Goal: Book appointment/travel/reservation

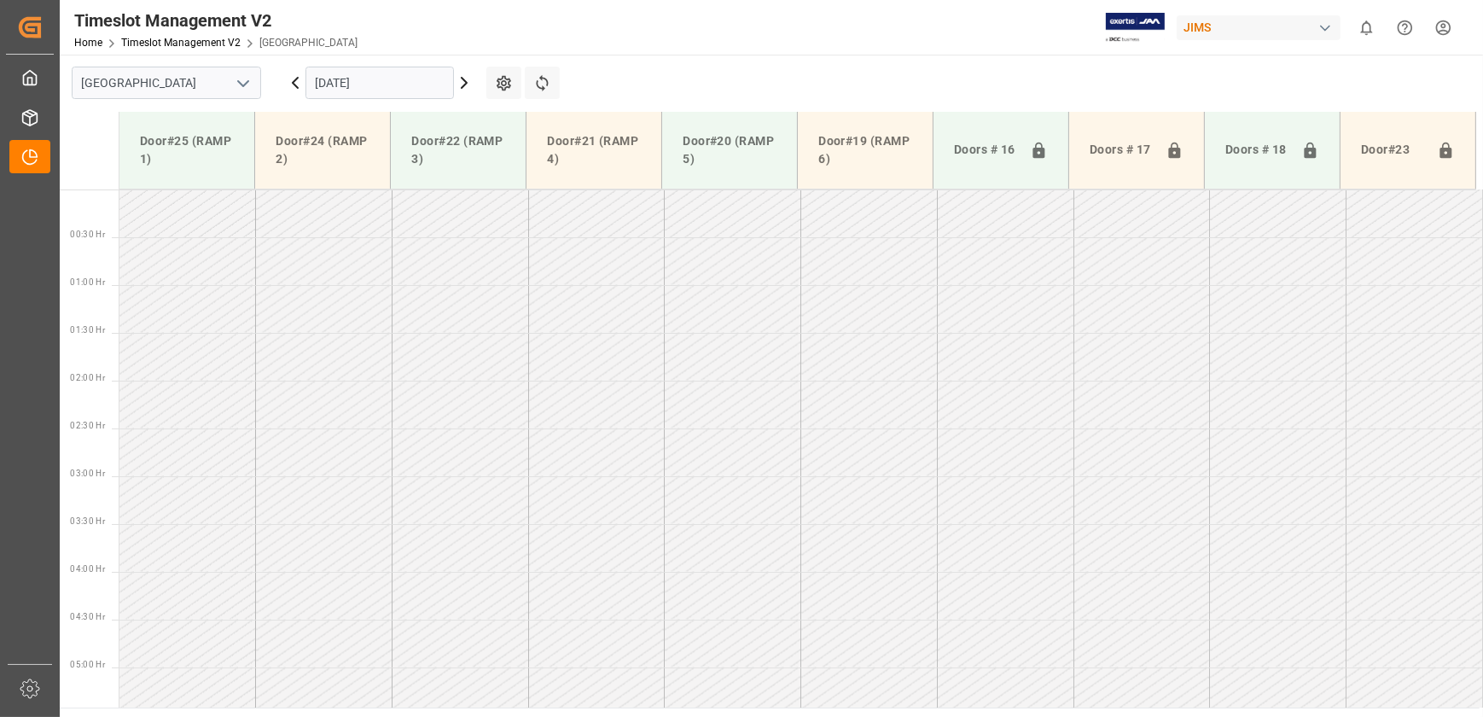
scroll to position [694, 0]
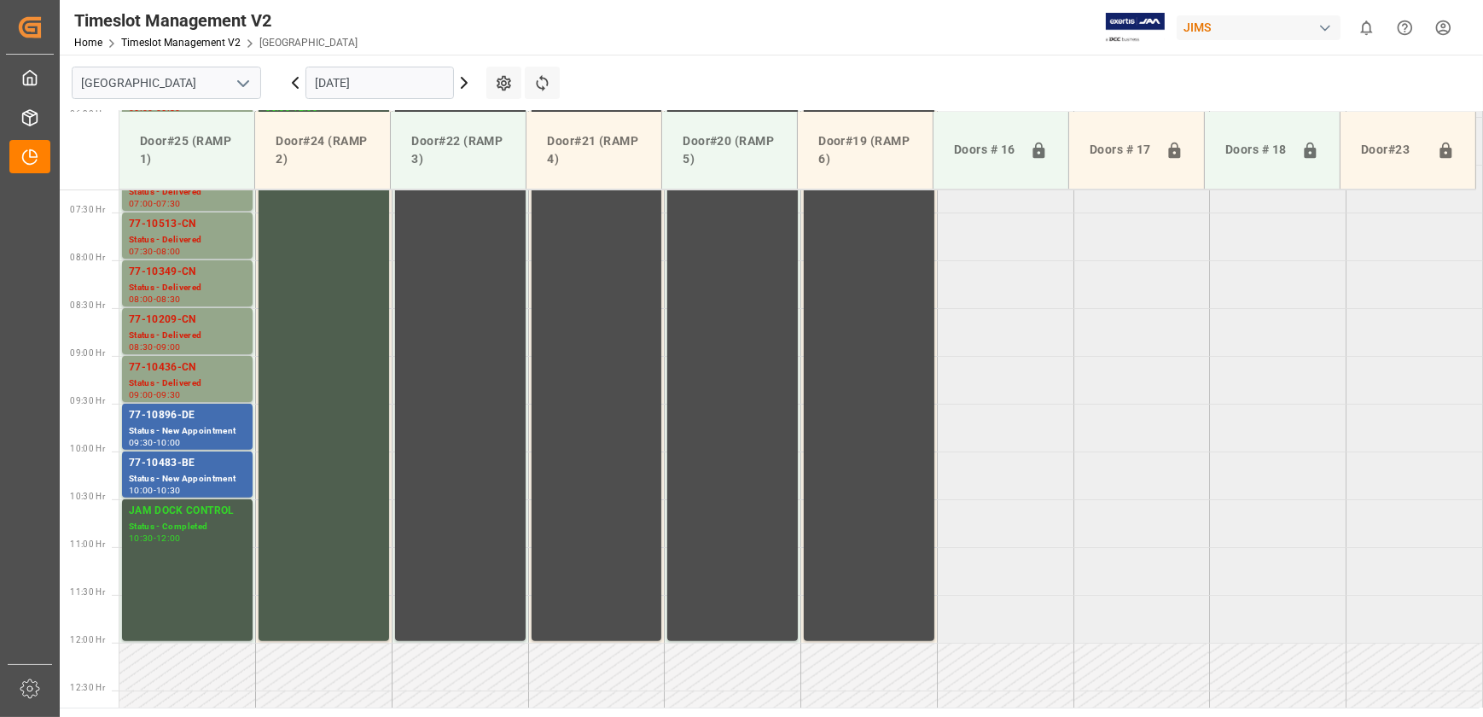
click at [427, 85] on input "[DATE]" at bounding box center [379, 83] width 148 height 32
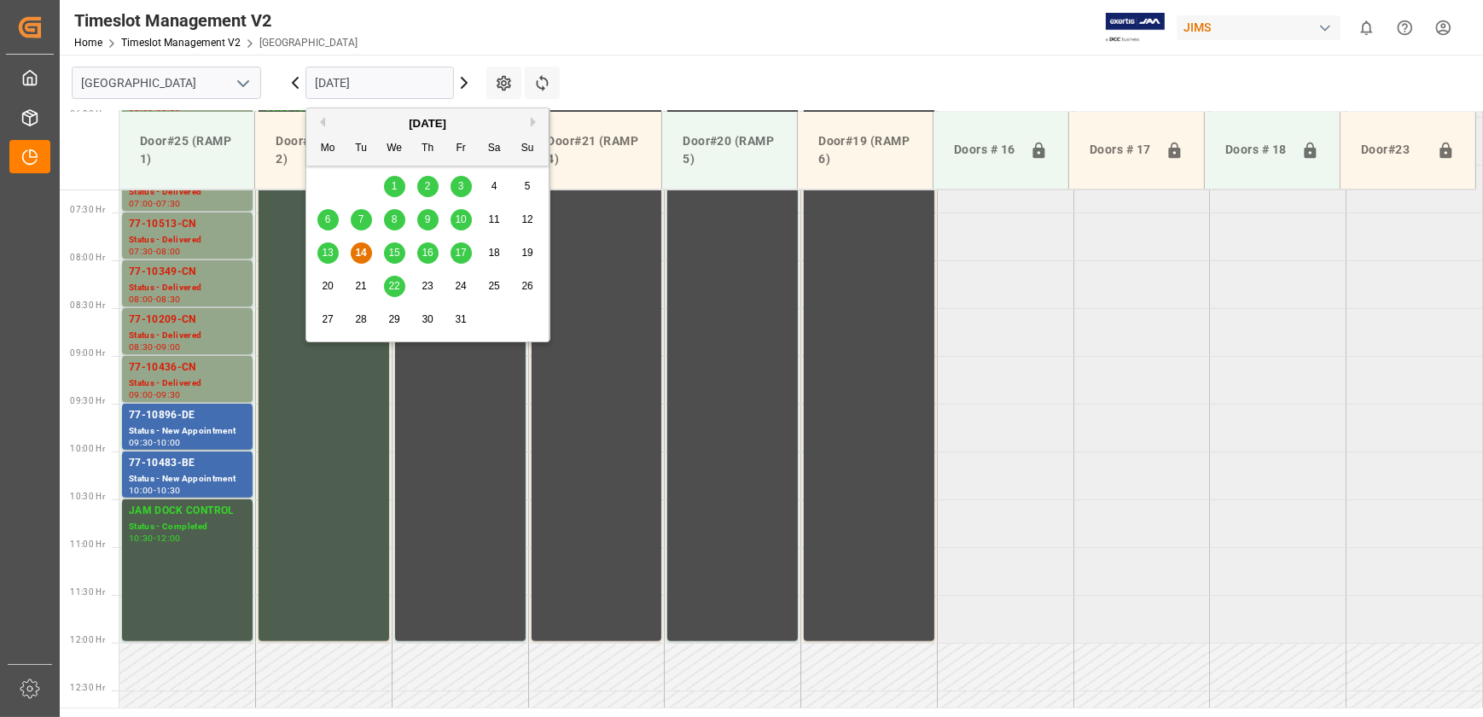
click at [449, 249] on div "13 14 15 16 17 18 19" at bounding box center [427, 252] width 233 height 33
click at [457, 257] on span "17" at bounding box center [460, 253] width 11 height 12
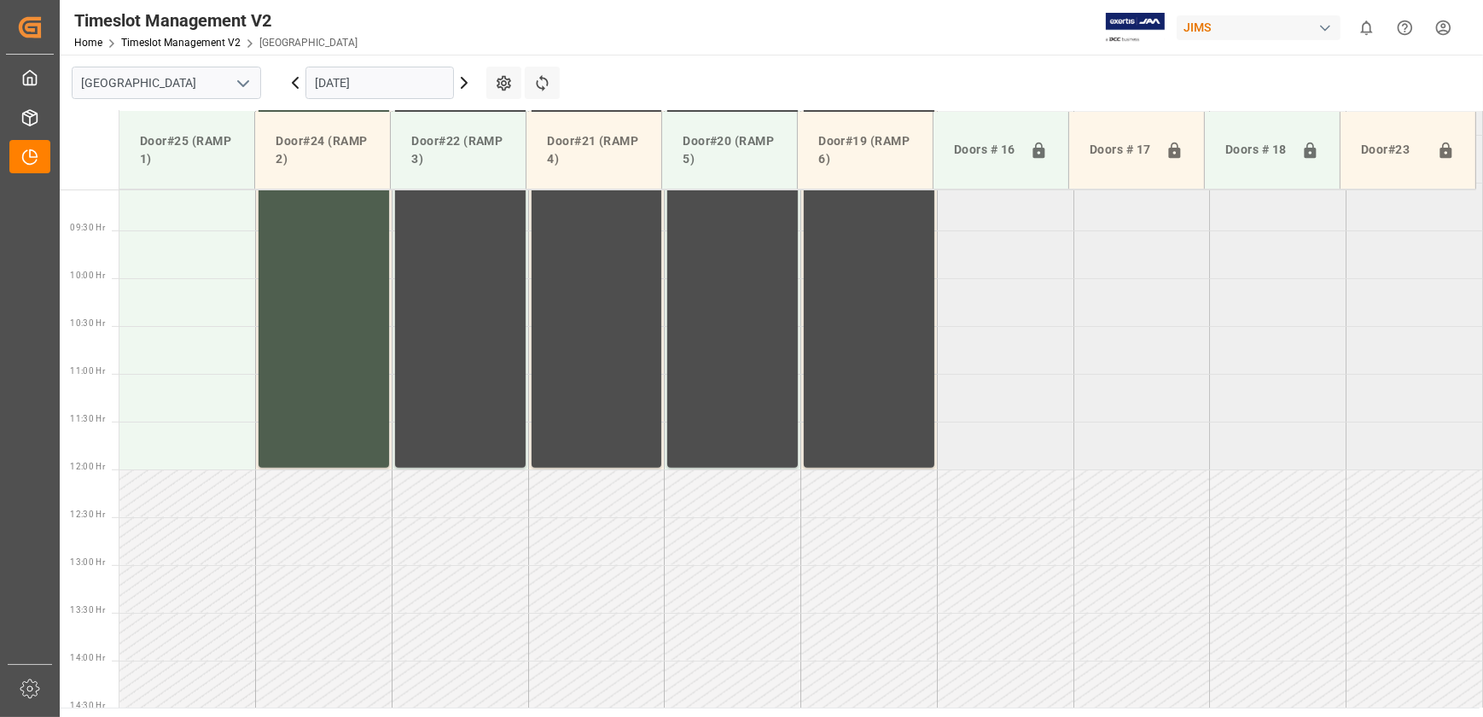
scroll to position [479, 0]
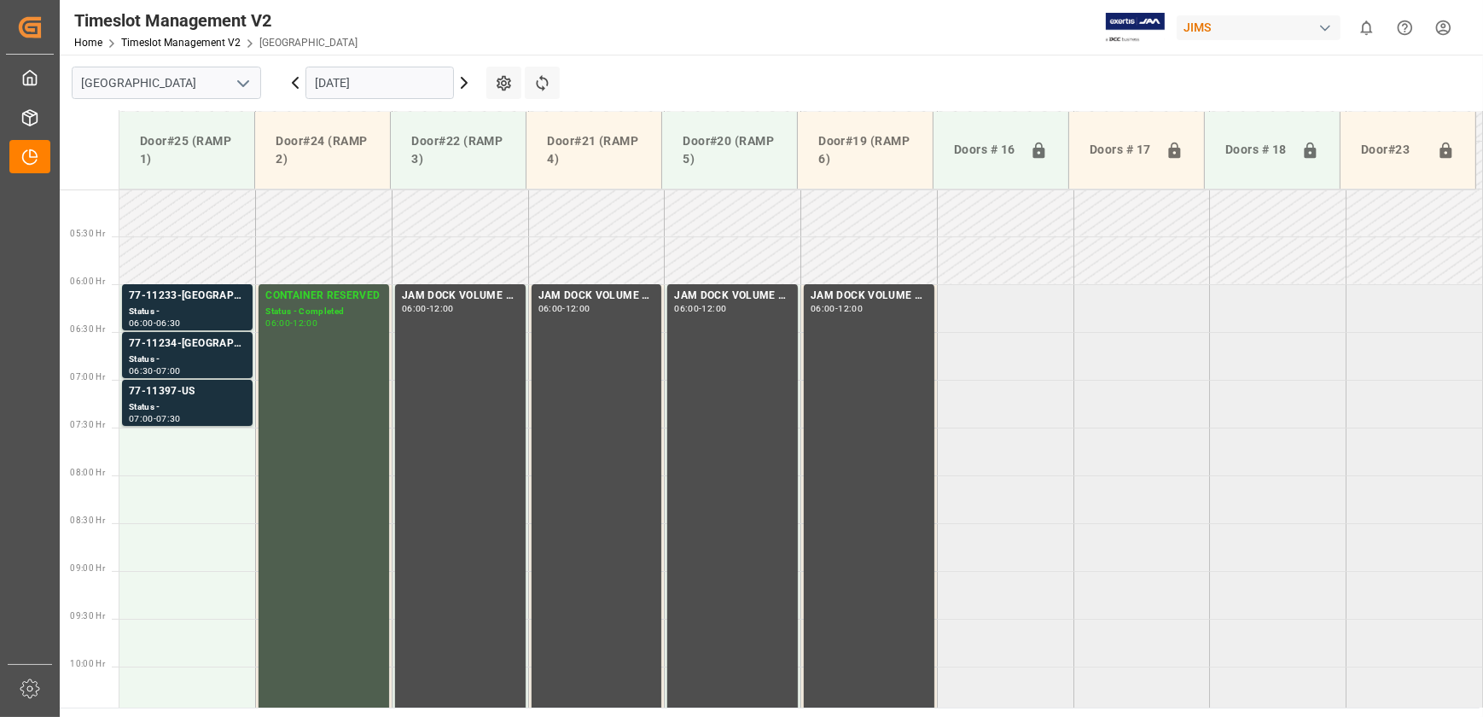
click at [290, 79] on icon at bounding box center [295, 83] width 20 height 20
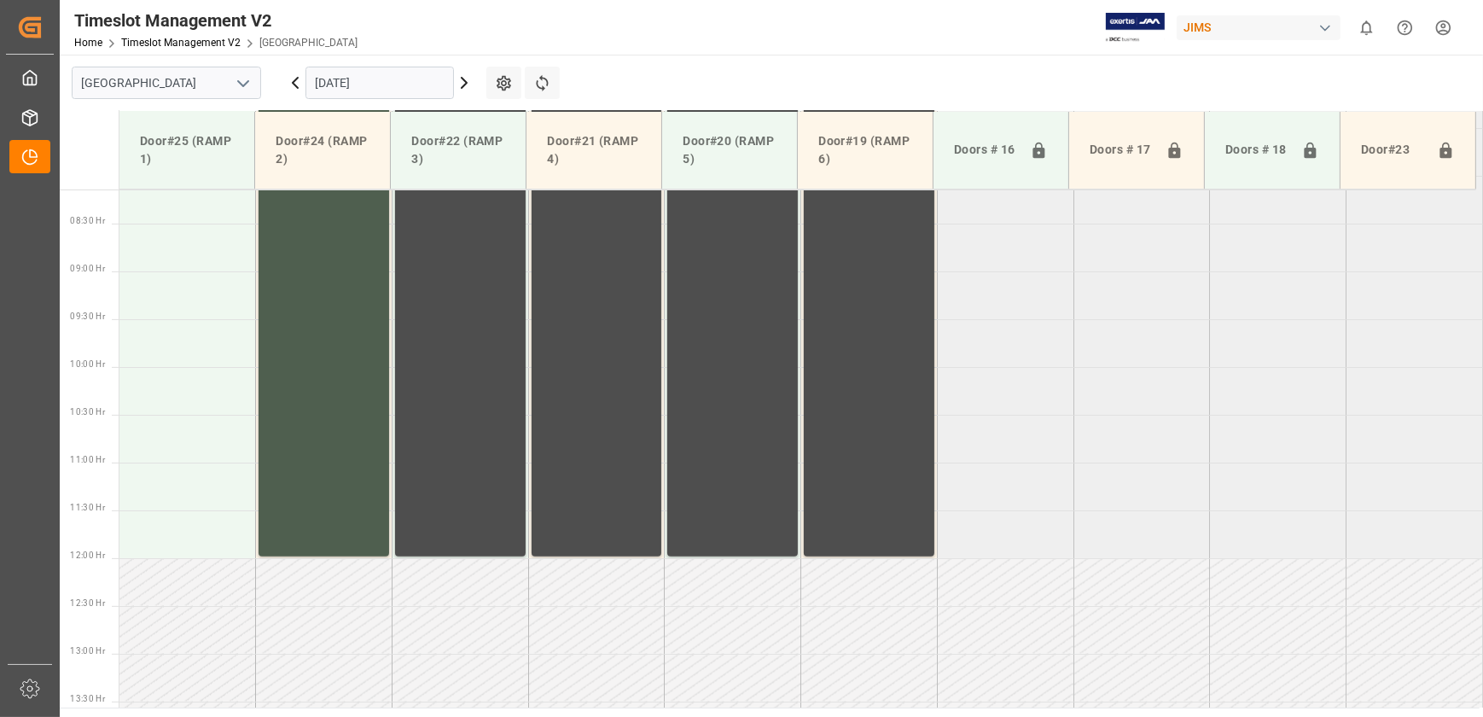
scroll to position [867, 0]
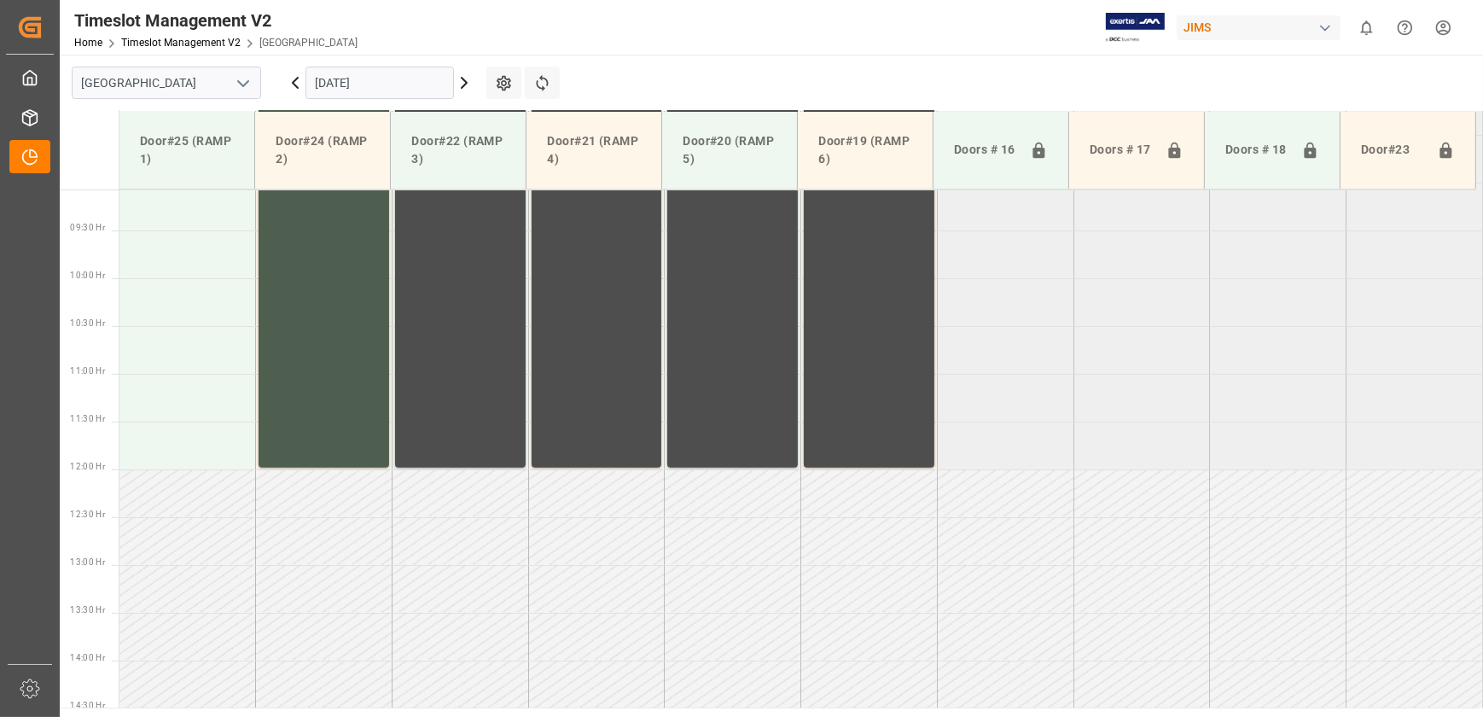
click at [299, 84] on icon at bounding box center [295, 83] width 20 height 20
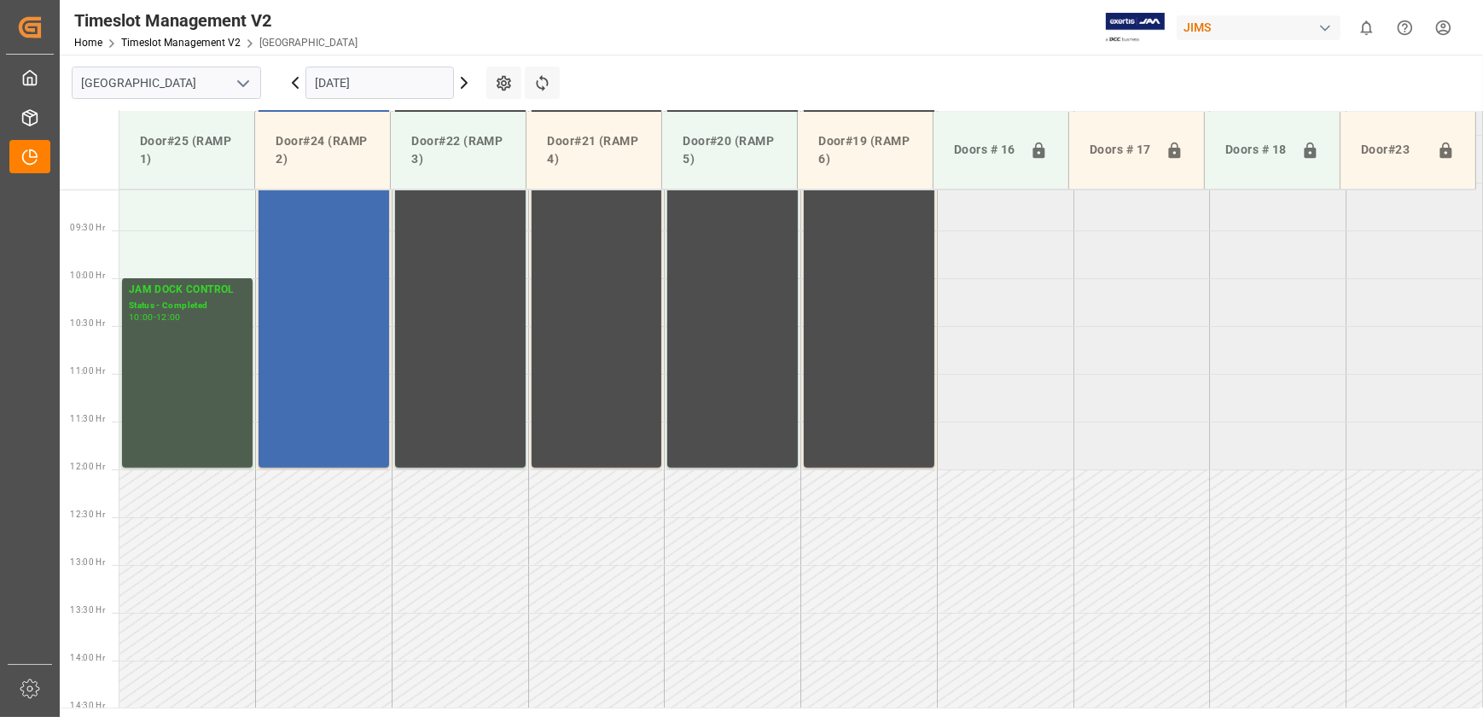
click at [463, 84] on icon at bounding box center [464, 83] width 20 height 20
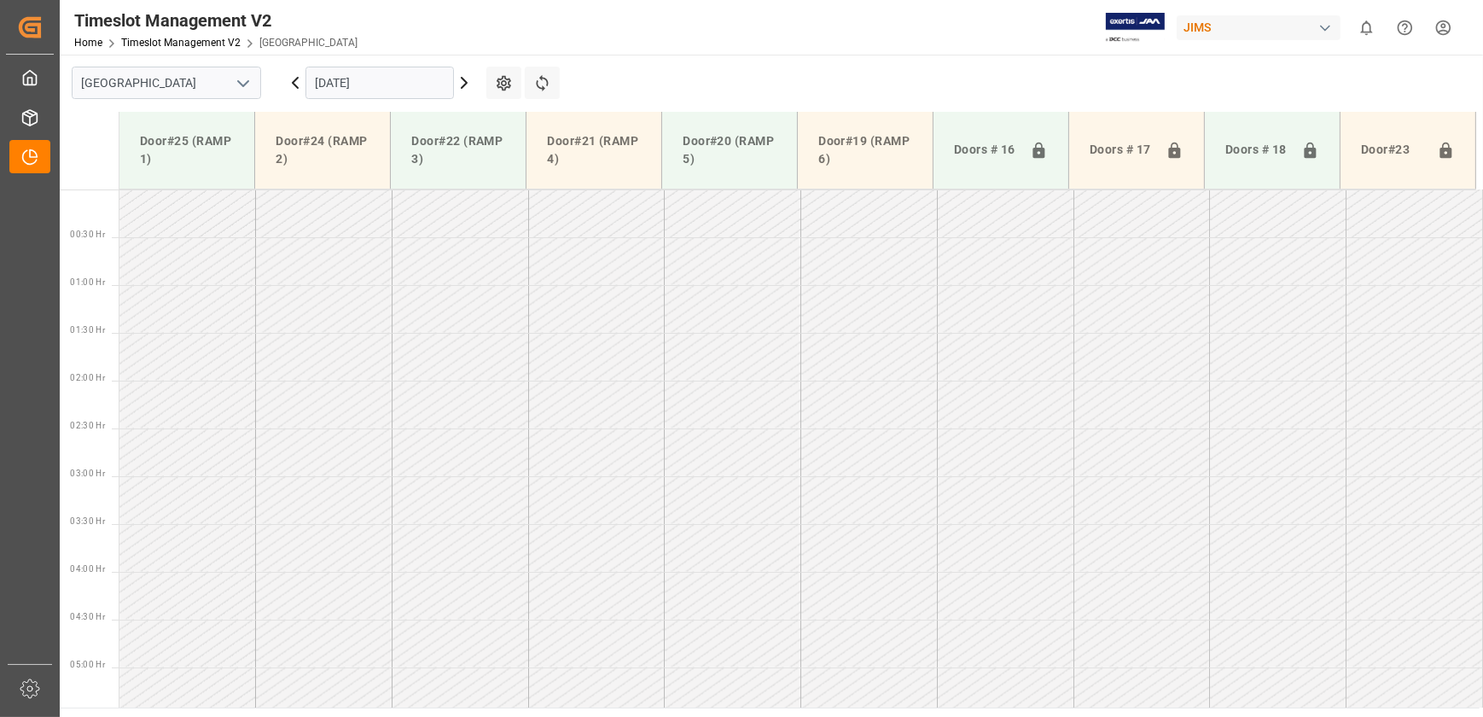
scroll to position [313, 0]
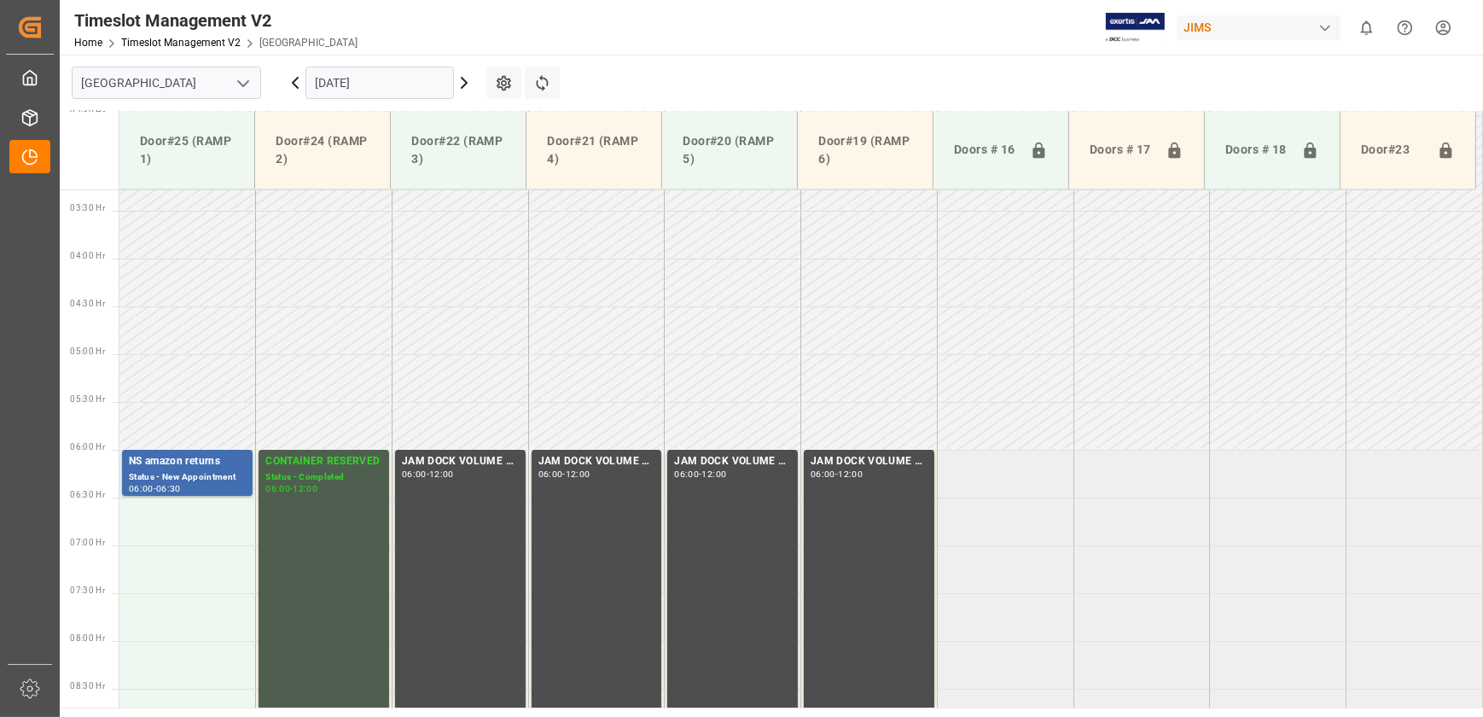
click at [463, 84] on icon at bounding box center [464, 83] width 20 height 20
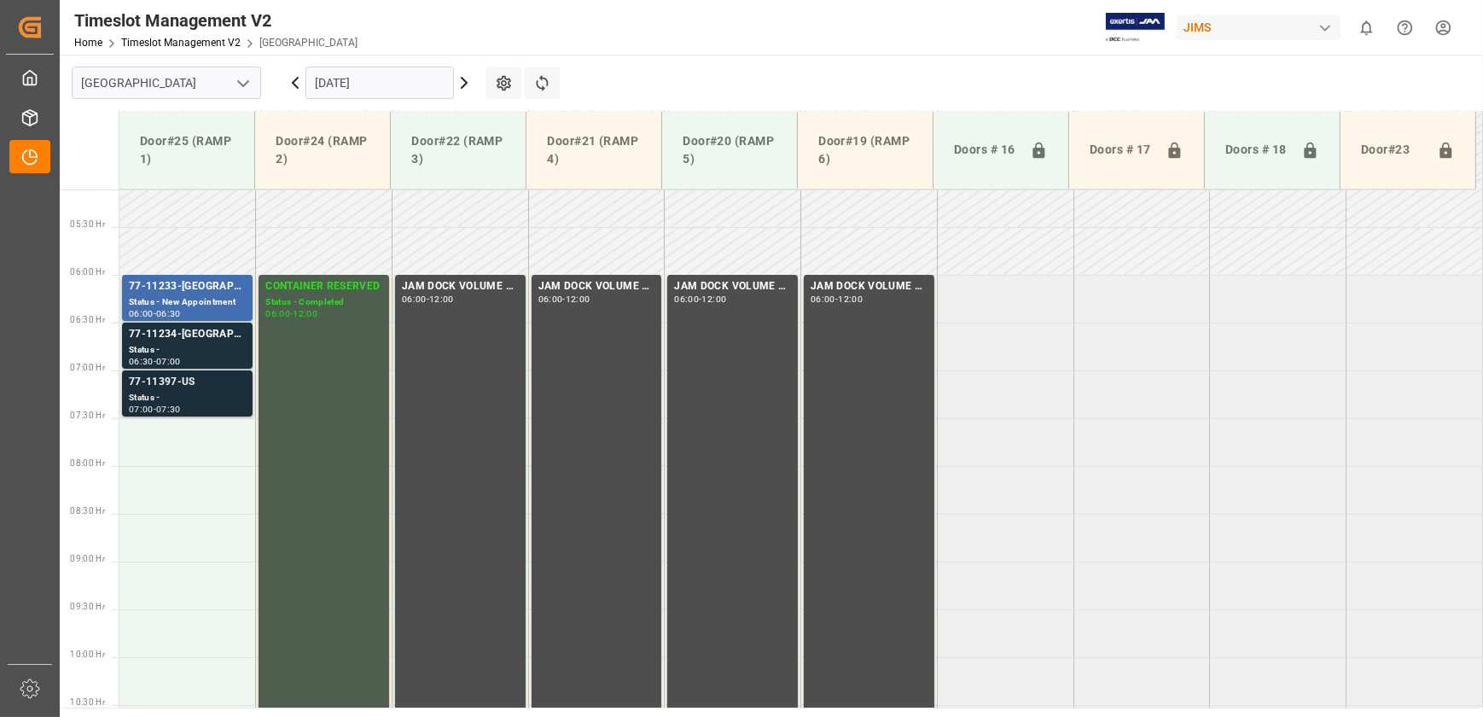
scroll to position [479, 0]
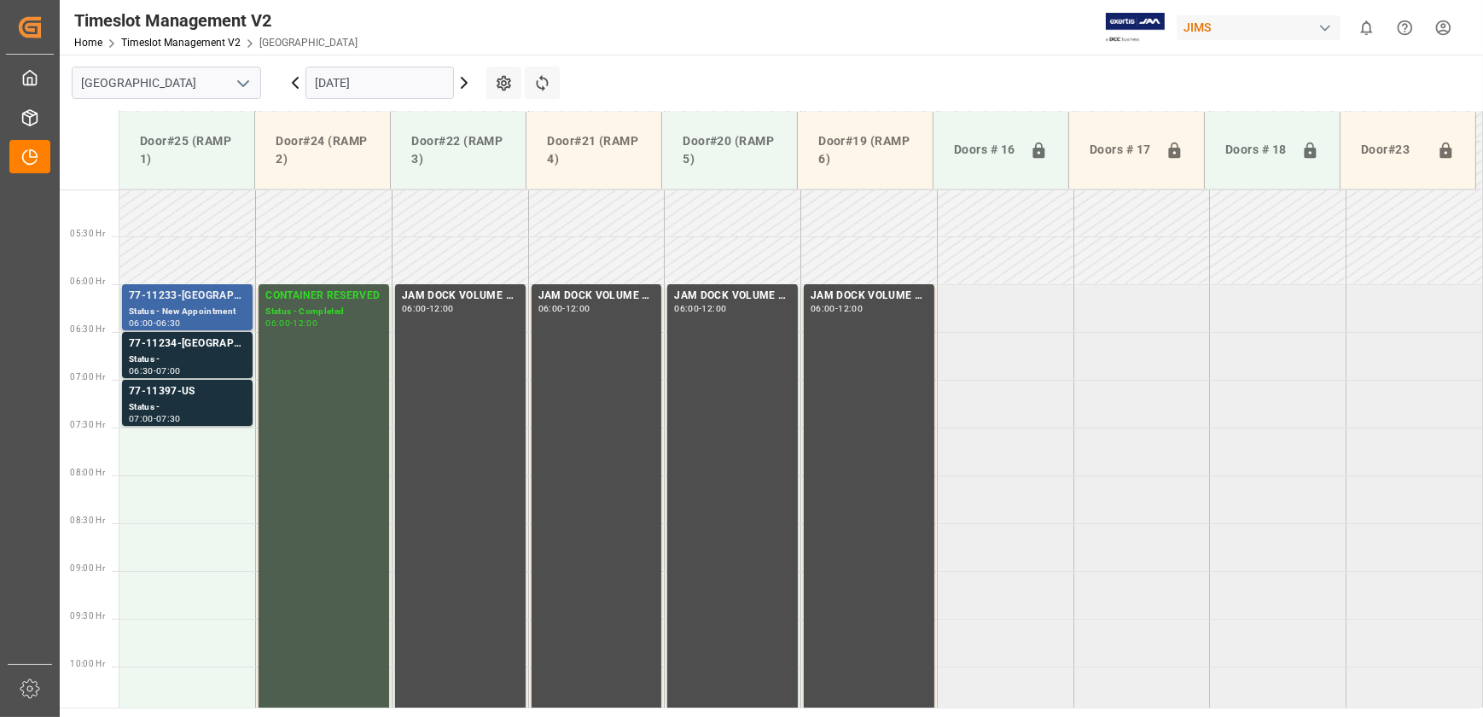
click at [184, 289] on div "77-11233-[GEOGRAPHIC_DATA]" at bounding box center [187, 295] width 117 height 17
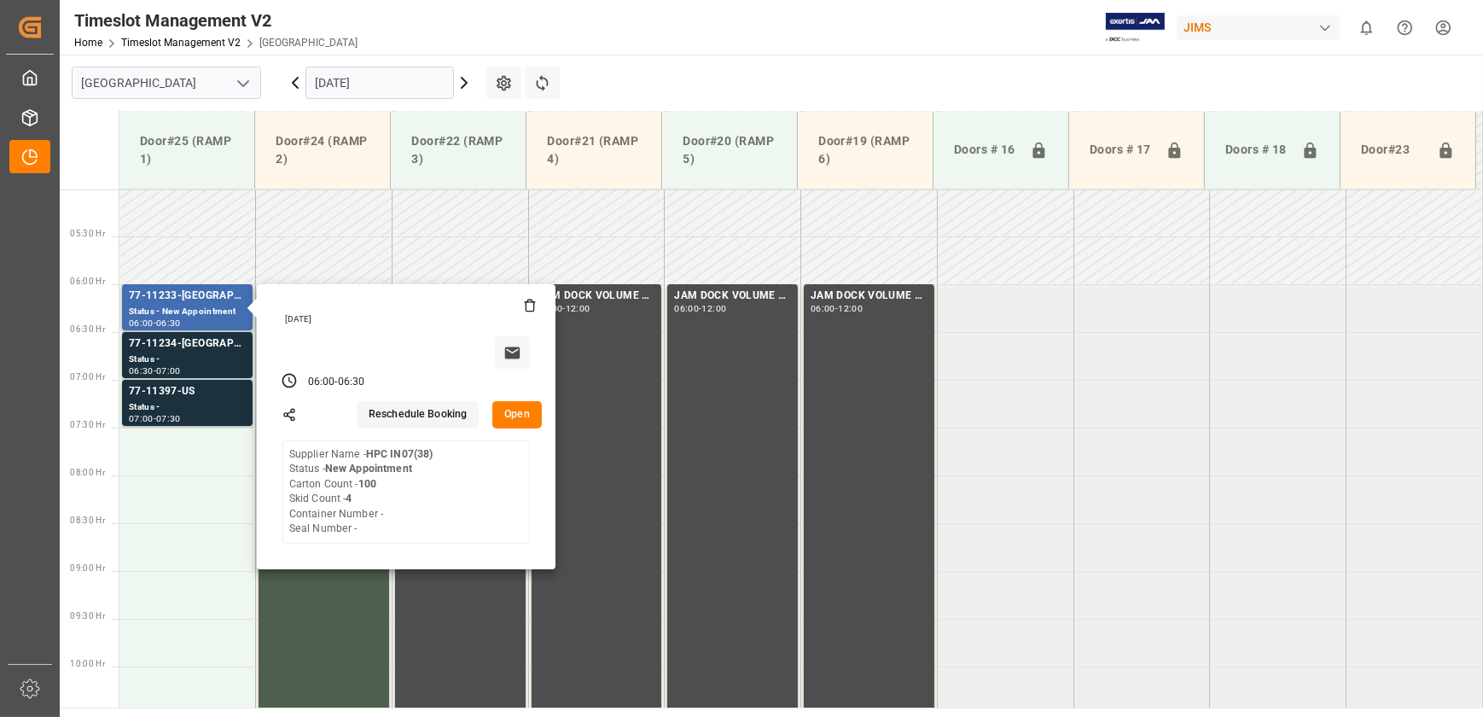
click at [505, 415] on button "Open" at bounding box center [516, 414] width 49 height 27
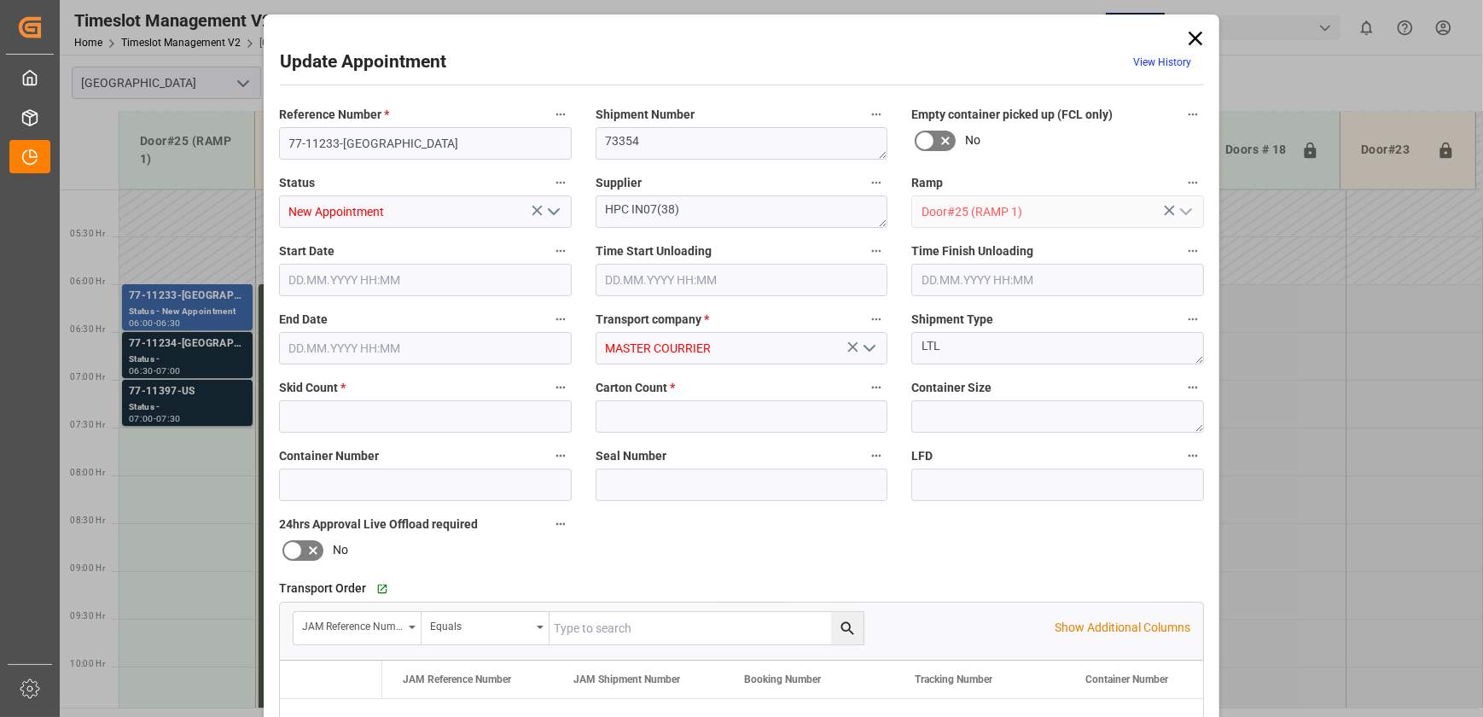
type input "4"
type input "100"
type input "[DATE] 06:00"
type input "[DATE] 06:30"
type input "[DATE] 13:50"
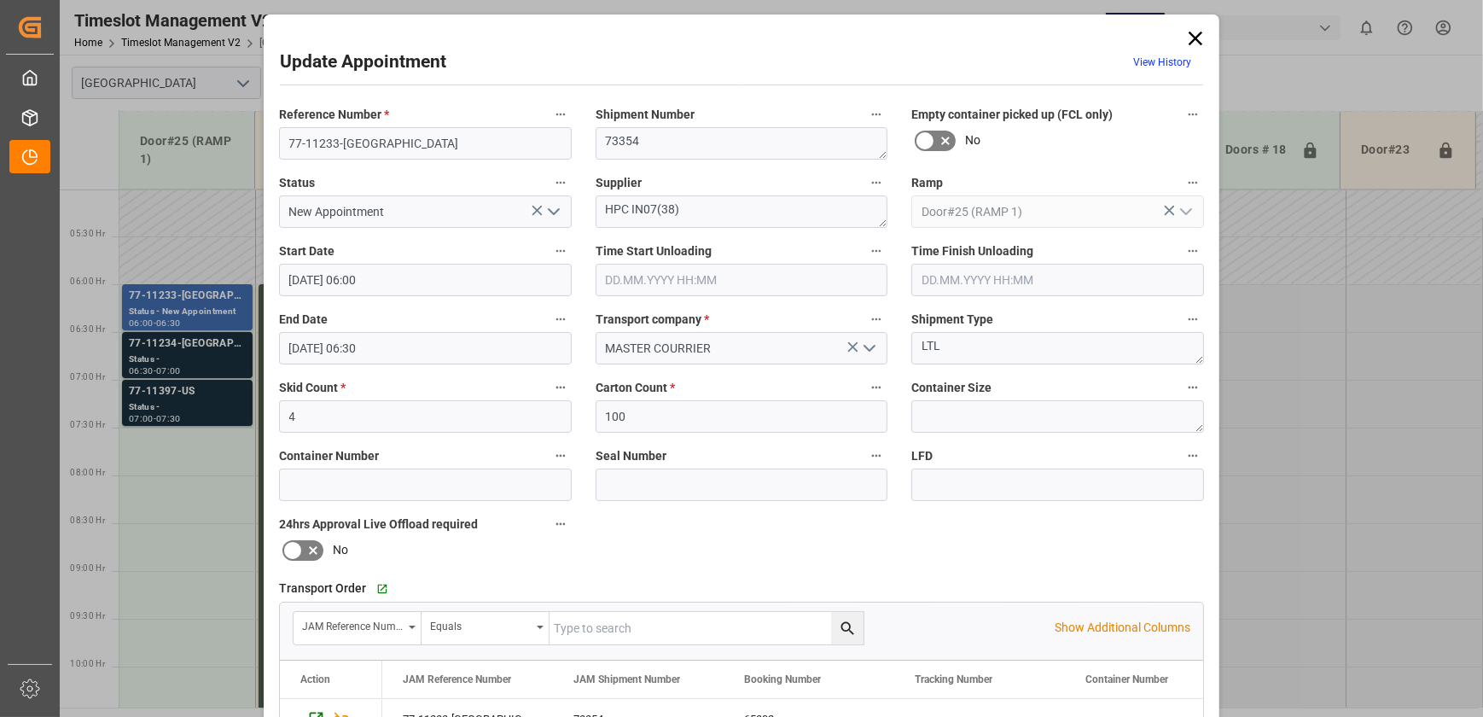
click at [1367, 330] on div "Update Appointment View History Reference Number * 77-11233-US Shipment Number …" at bounding box center [741, 358] width 1483 height 717
